Goal: Find contact information: Find contact information

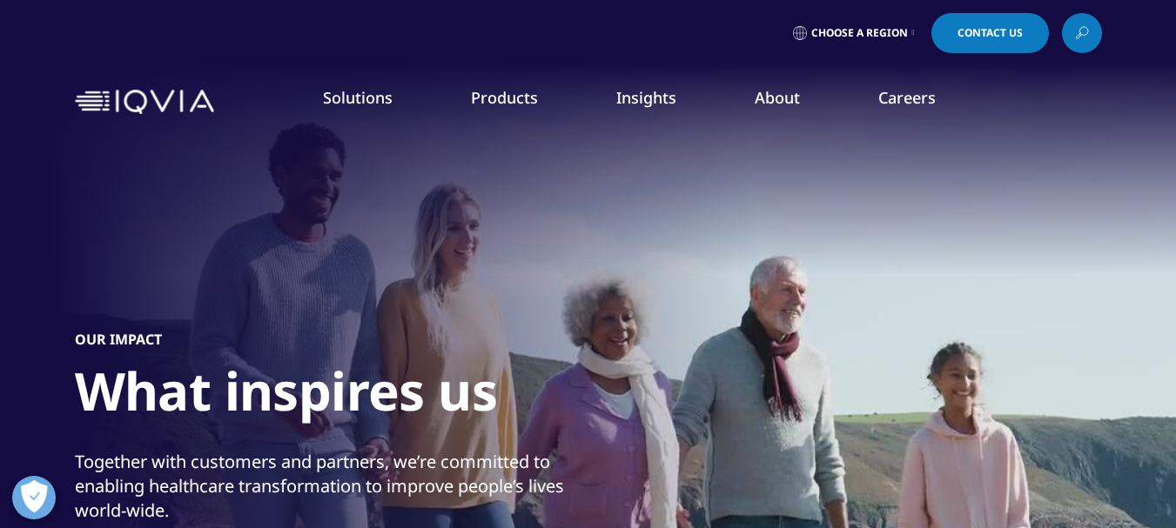
click at [393, 429] on link "Executive Team" at bounding box center [456, 432] width 287 height 19
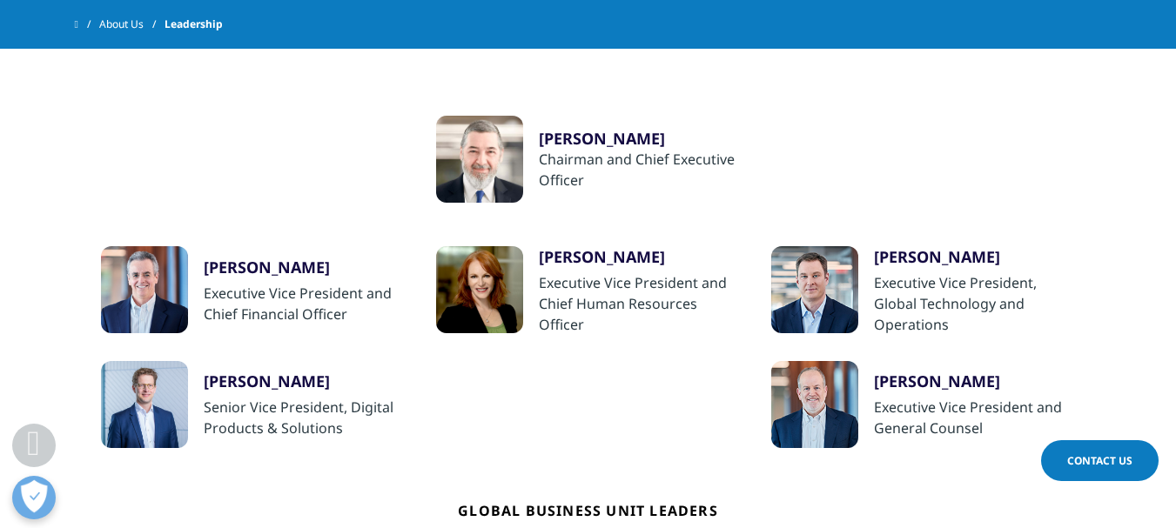
scroll to position [420, 0]
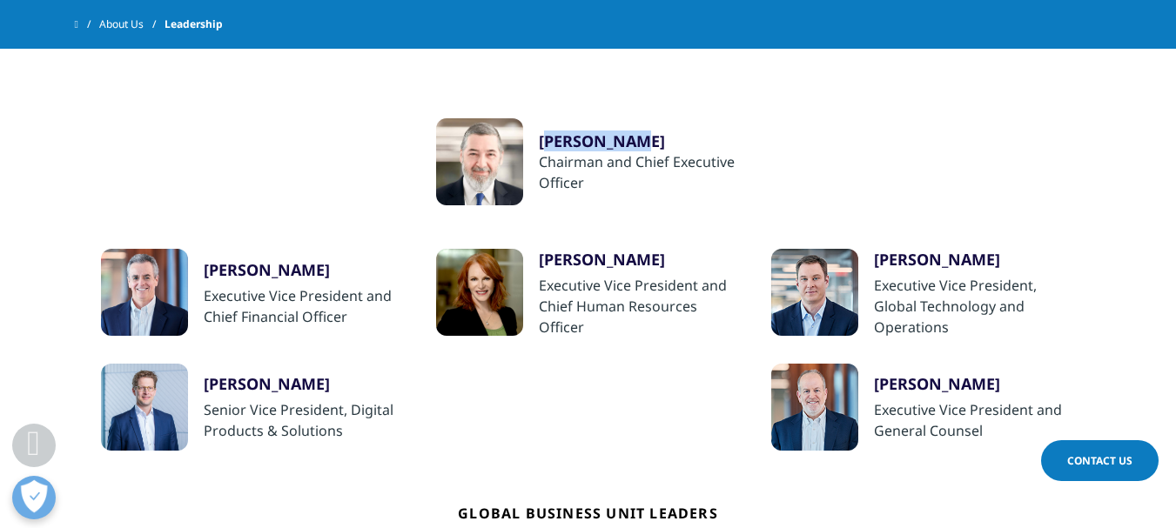
drag, startPoint x: 551, startPoint y: 113, endPoint x: 645, endPoint y: 127, distance: 95.0
click at [645, 127] on ul "Ari Bousbib Chairman and Chief Executive Officer Ron Bruehlman Executive Vice P…" at bounding box center [588, 416] width 992 height 745
click at [539, 119] on div "Ari Bousbib Chairman and Chief Executive Officer" at bounding box center [640, 161] width 202 height 87
drag, startPoint x: 538, startPoint y: 119, endPoint x: 613, endPoint y: 127, distance: 75.3
click at [613, 127] on div "Ari Bousbib Chairman and Chief Executive Officer" at bounding box center [640, 161] width 202 height 87
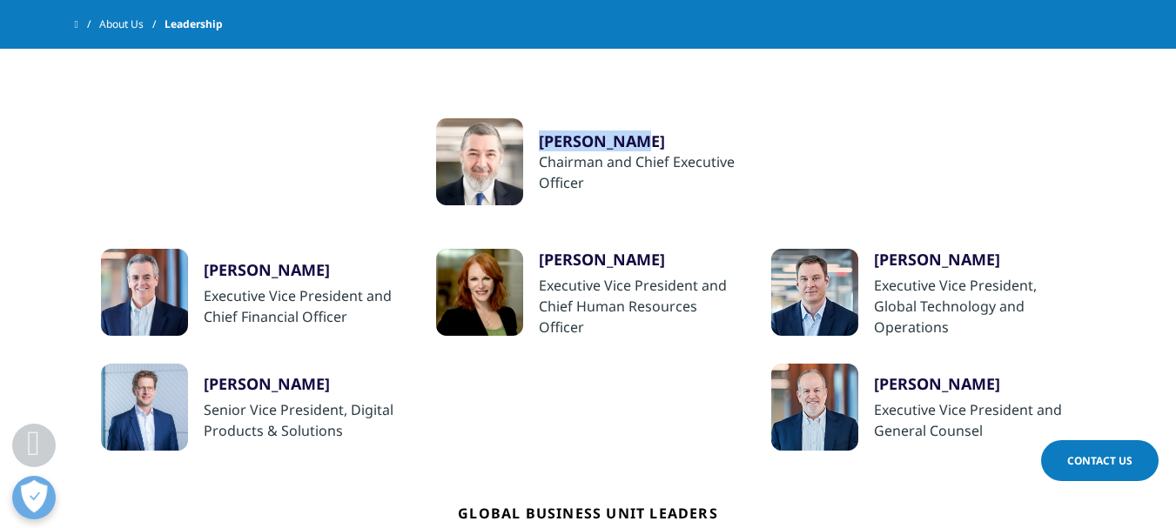
copy div "Ari Bousbib"
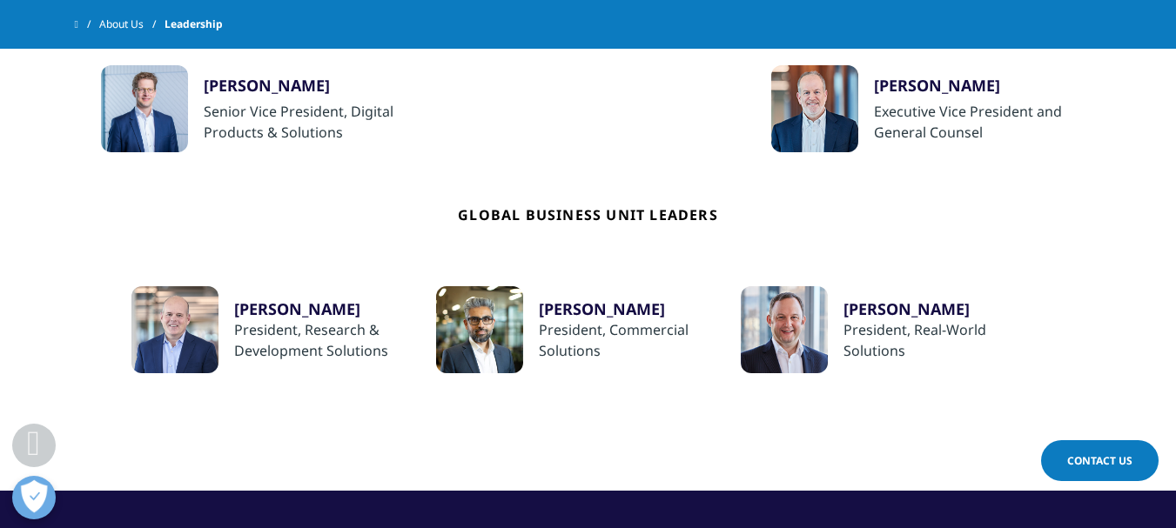
scroll to position [727, 0]
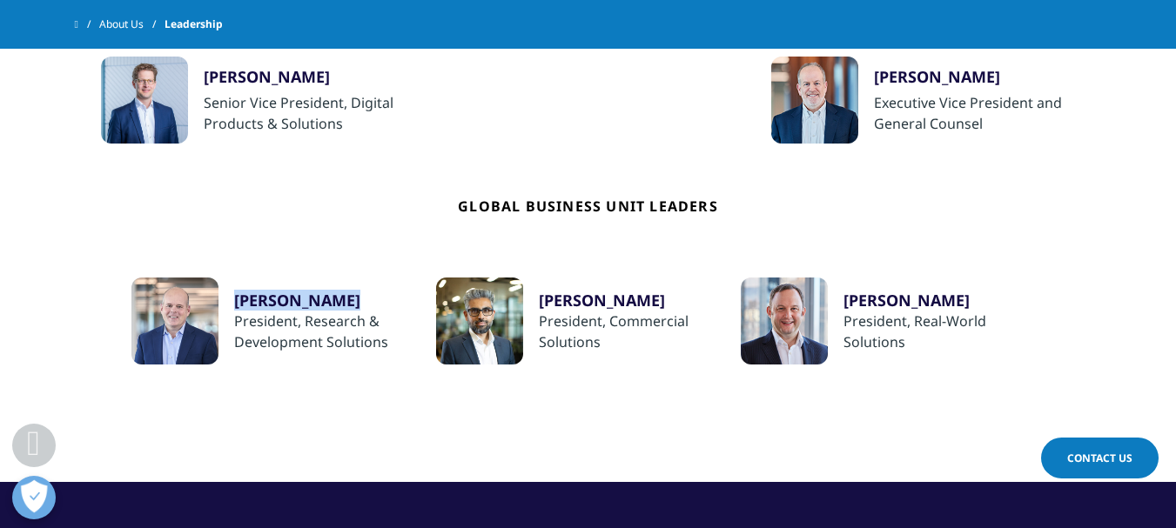
drag, startPoint x: 230, startPoint y: 286, endPoint x: 349, endPoint y: 283, distance: 119.3
click at [349, 283] on div "Richard Staub President, Research & Development Solutions" at bounding box center [283, 321] width 305 height 87
copy div "Richard Staub"
click at [361, 267] on div "Global Business Unit Leaders Richard Staub President, Research & Development So…" at bounding box center [588, 254] width 975 height 221
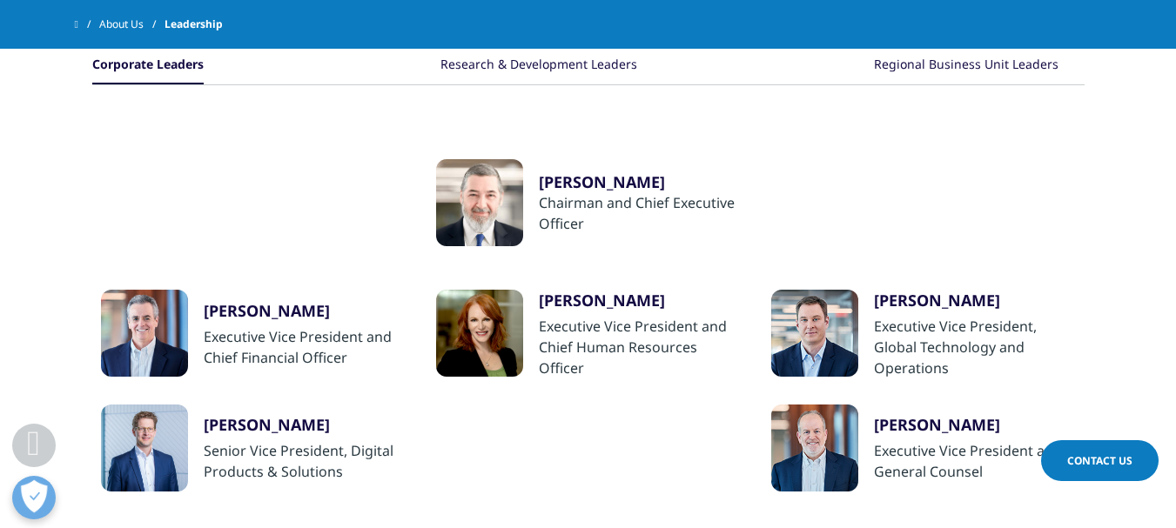
scroll to position [376, 0]
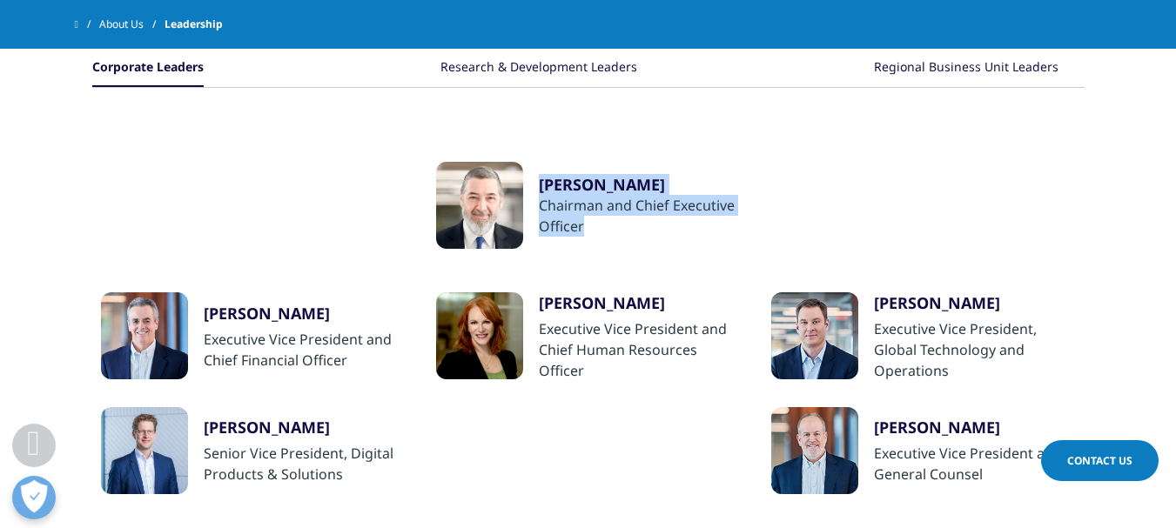
drag, startPoint x: 534, startPoint y: 175, endPoint x: 611, endPoint y: 222, distance: 90.6
click at [611, 222] on div "Ari Bousbib Chairman and Chief Executive Officer" at bounding box center [588, 205] width 305 height 87
copy div "Ari Bousbib Chairman and Chief Executive Officer"
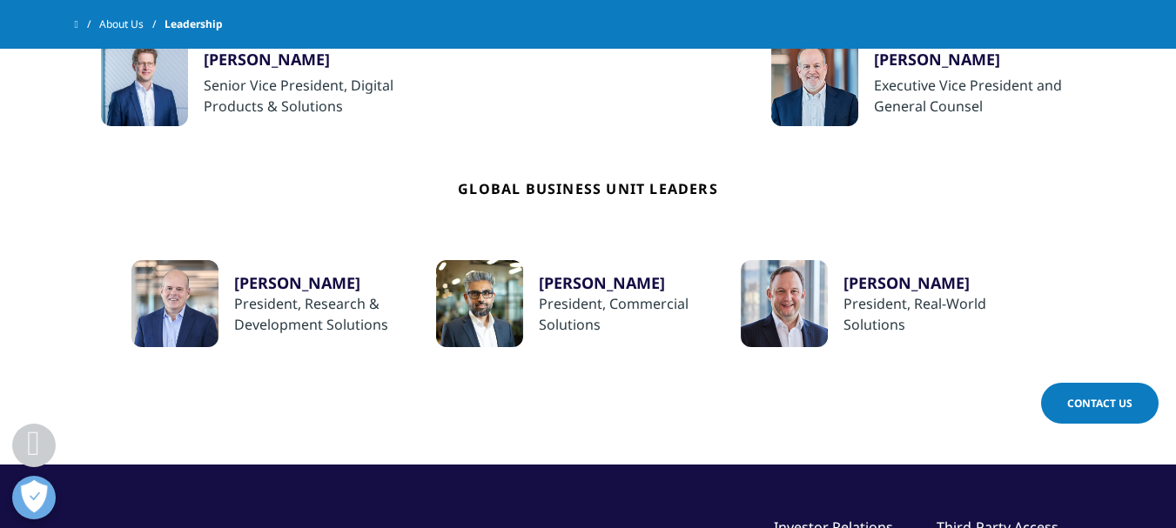
scroll to position [797, 0]
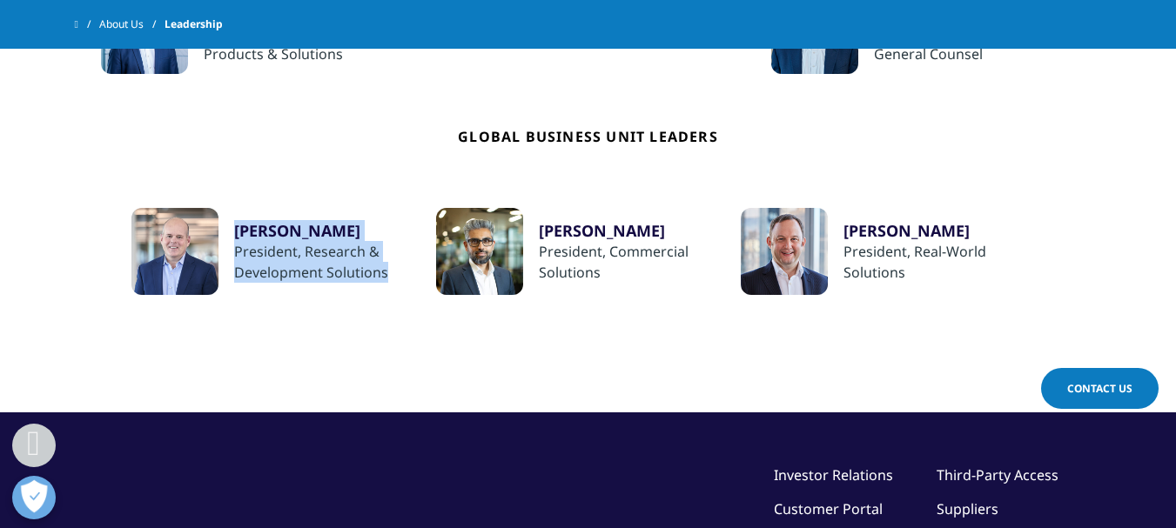
drag, startPoint x: 239, startPoint y: 215, endPoint x: 393, endPoint y: 274, distance: 165.1
click at [393, 274] on div "Richard Staub President, Research & Development Solutions" at bounding box center [335, 251] width 202 height 87
copy div "Richard Staub President, Research & Development Solutions"
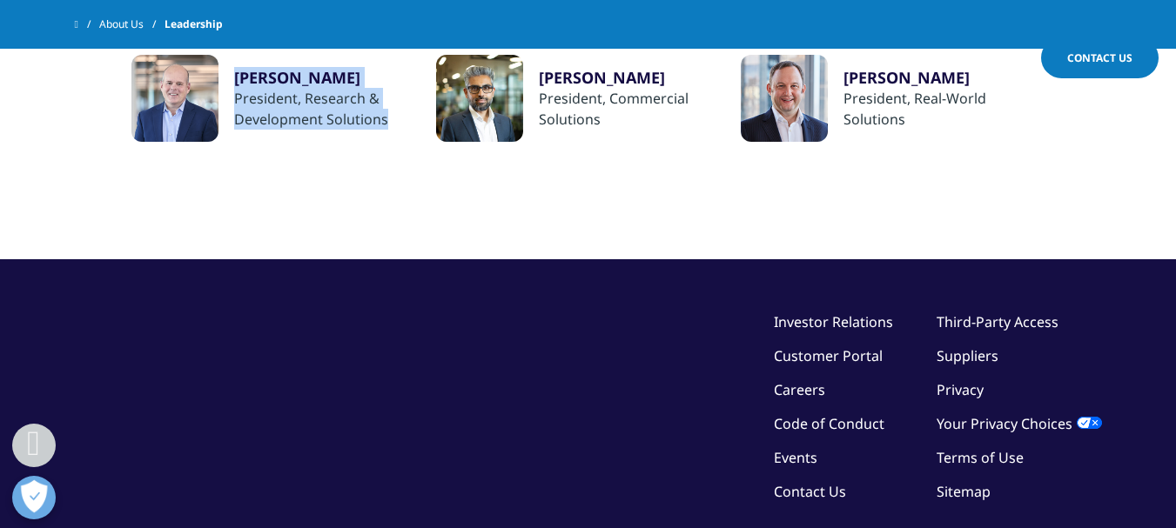
scroll to position [1127, 0]
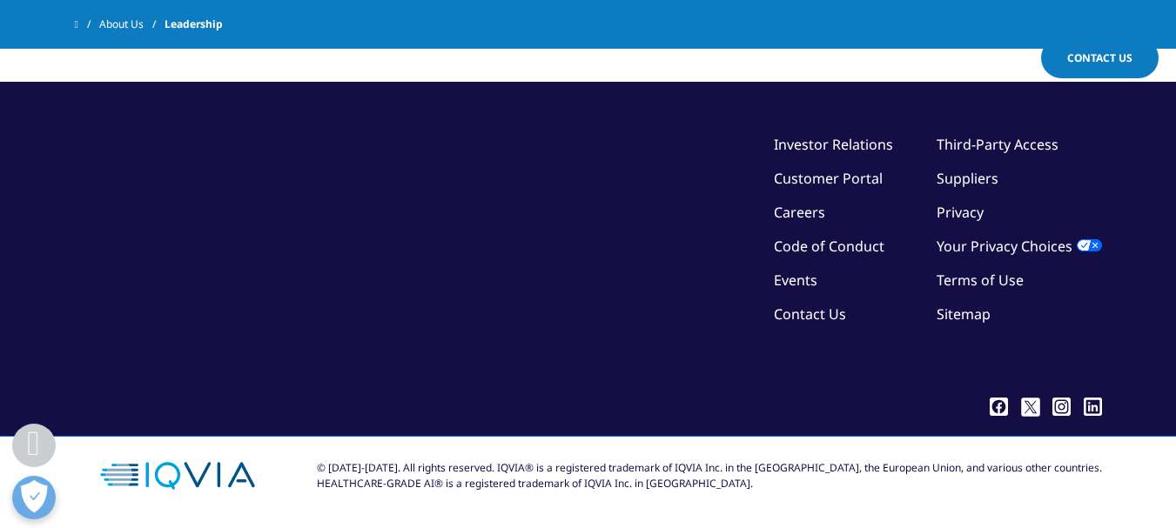
click at [817, 312] on link "Contact Us" at bounding box center [810, 314] width 72 height 19
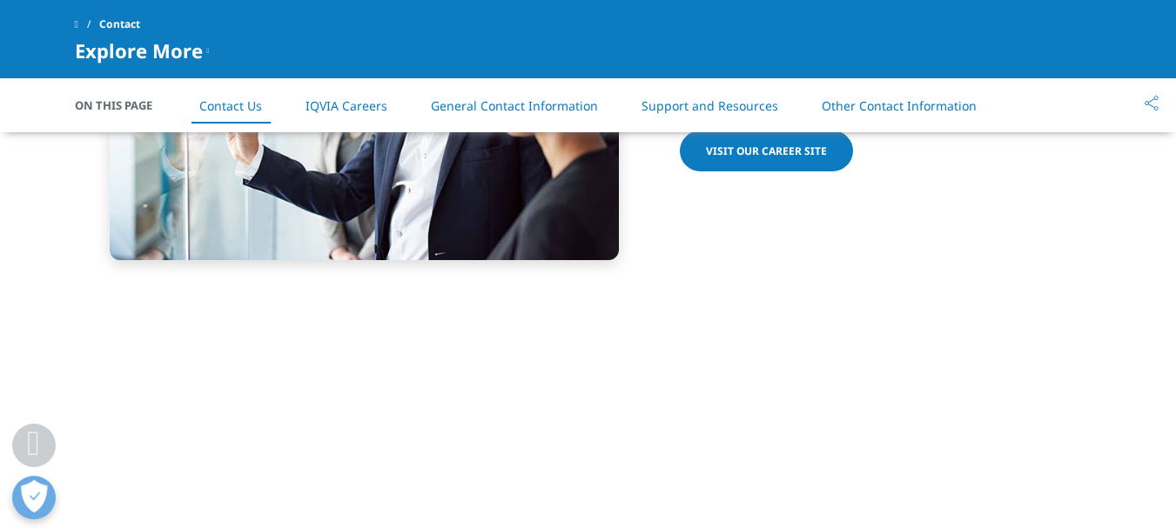
drag, startPoint x: 1182, startPoint y: 51, endPoint x: 1187, endPoint y: 288, distance: 236.8
click at [1175, 288] on html "Clear Search Loading Language Choose a Region Contact Us" at bounding box center [588, 176] width 1176 height 3626
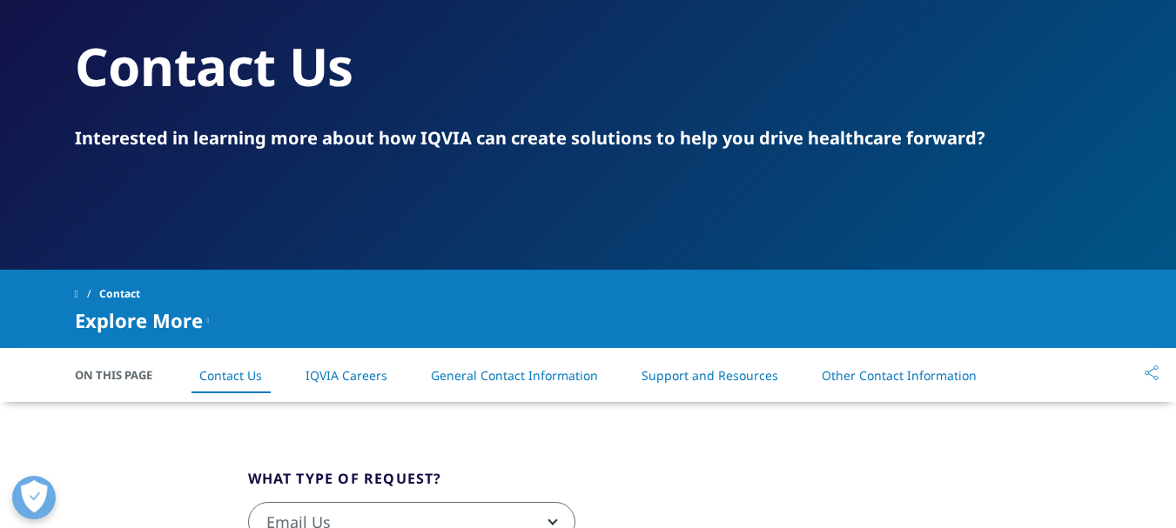
scroll to position [142, 0]
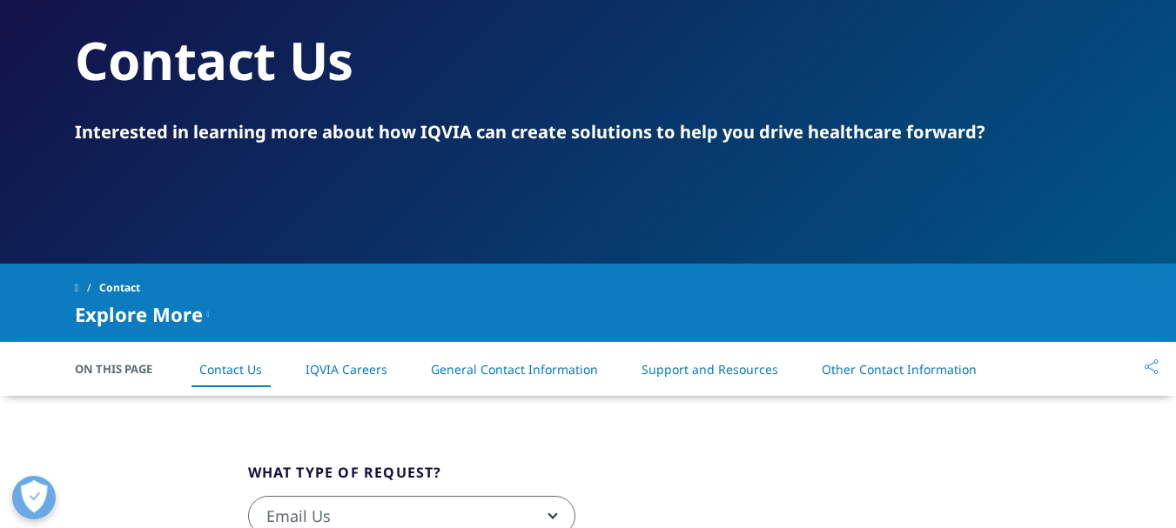
click at [900, 361] on link "Other Contact Information" at bounding box center [899, 369] width 155 height 17
